Goal: Information Seeking & Learning: Learn about a topic

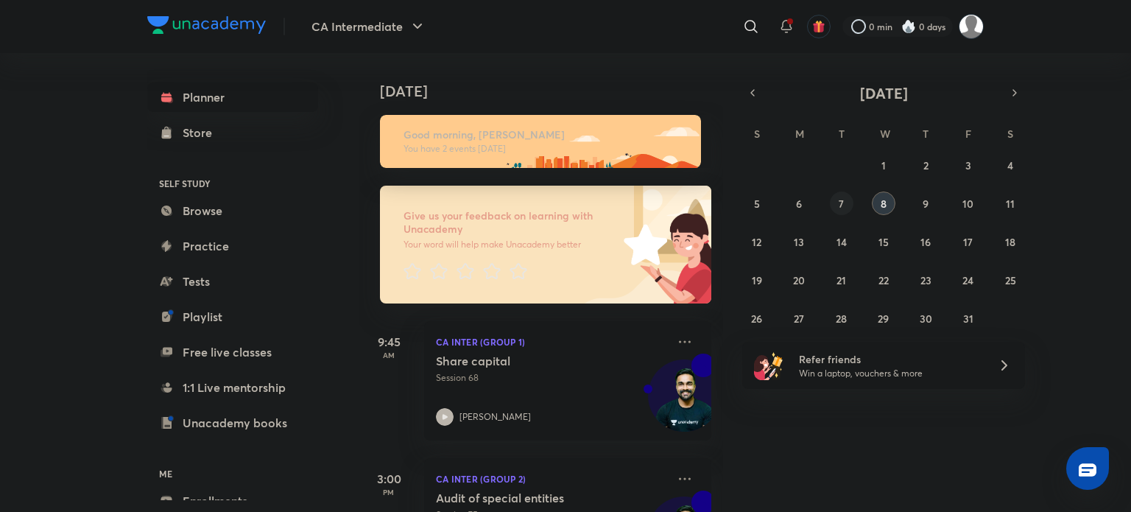
click at [844, 208] on button "7" at bounding box center [842, 204] width 24 height 24
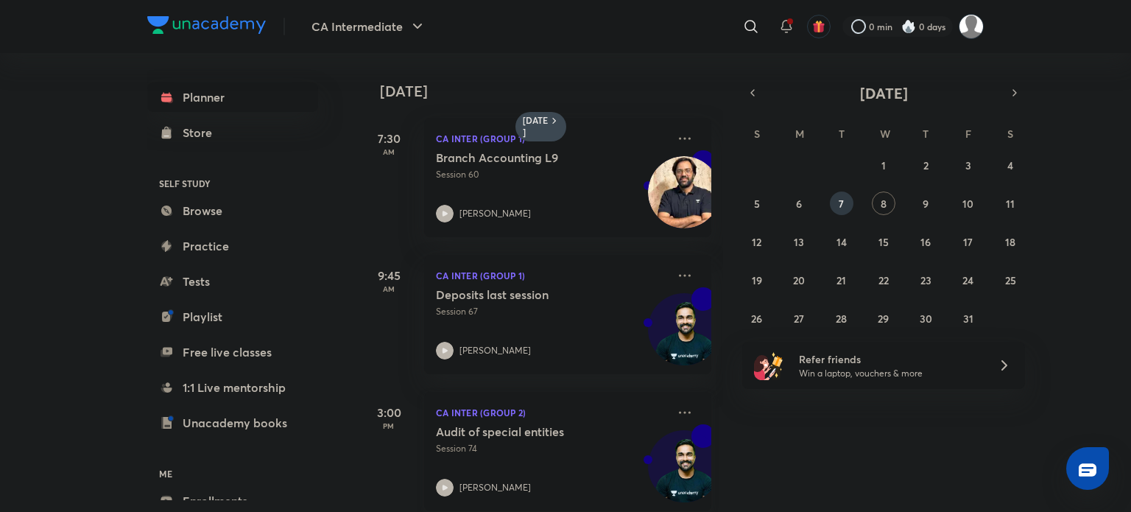
scroll to position [22, 0]
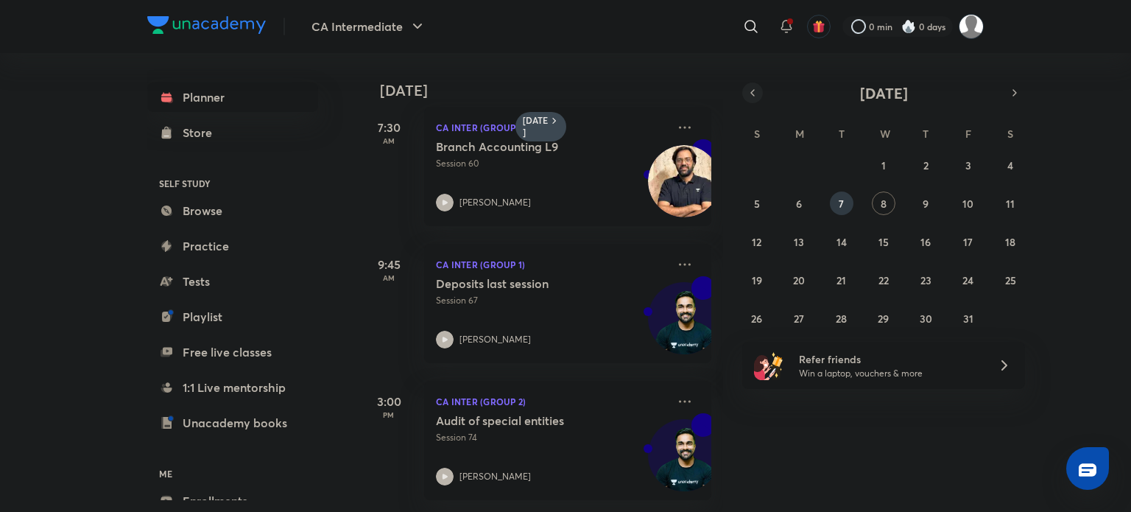
click at [744, 88] on button "button" at bounding box center [753, 93] width 21 height 21
click at [752, 86] on icon "button" at bounding box center [753, 92] width 12 height 13
click at [1008, 100] on button "button" at bounding box center [1015, 93] width 21 height 21
click at [921, 323] on abbr "28" at bounding box center [926, 319] width 11 height 14
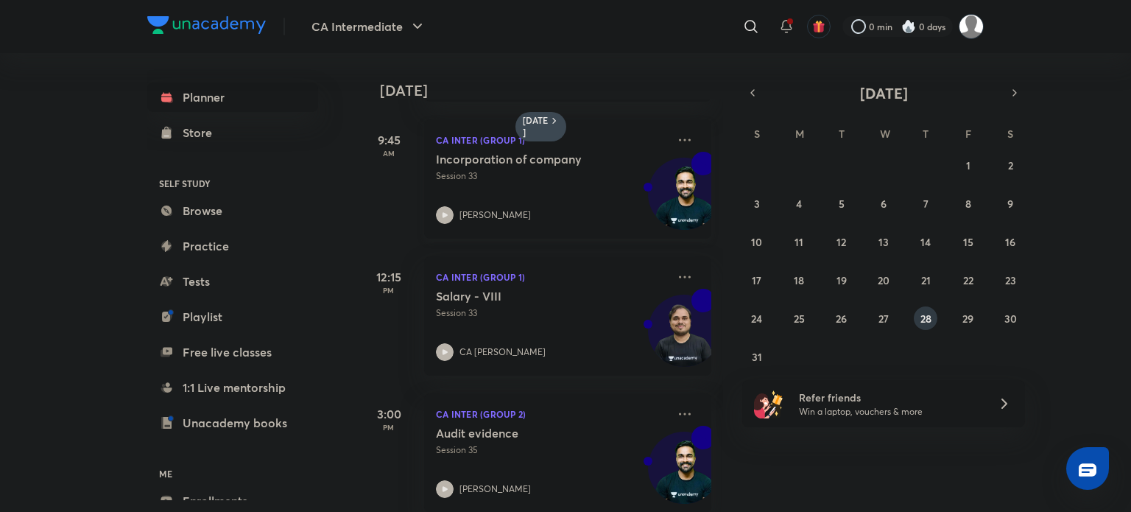
scroll to position [159, 0]
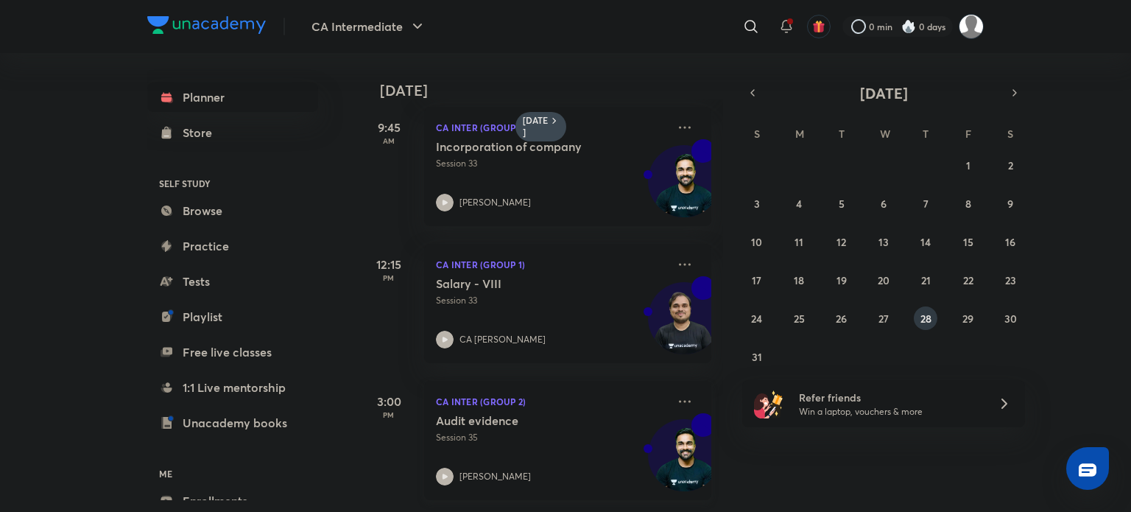
click at [554, 468] on div "[PERSON_NAME]" at bounding box center [551, 477] width 231 height 18
